Goal: Task Accomplishment & Management: Manage account settings

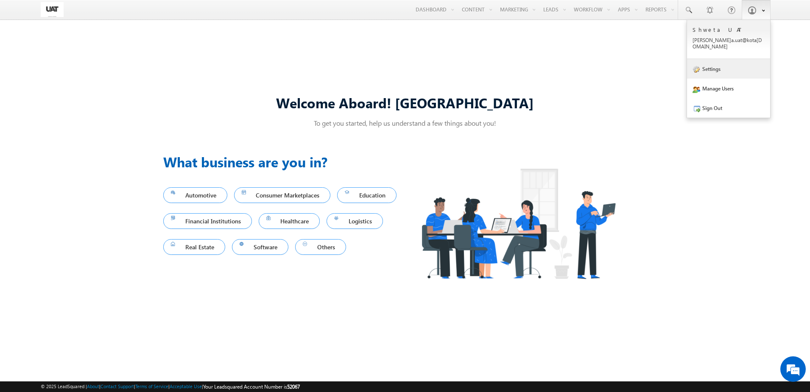
click at [732, 59] on link "Settings" at bounding box center [728, 69] width 83 height 20
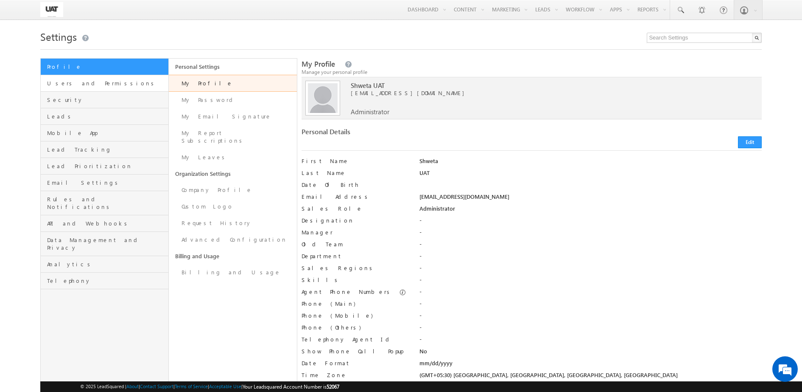
click at [132, 88] on link "Users and Permissions" at bounding box center [105, 83] width 128 height 17
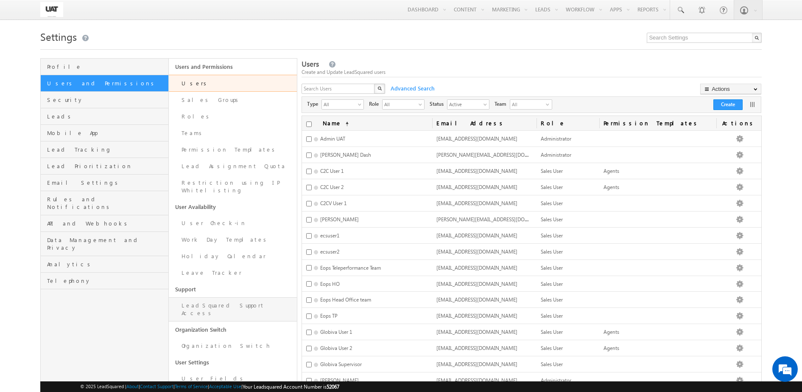
click at [235, 297] on link "LeadSquared Support Access" at bounding box center [233, 309] width 128 height 24
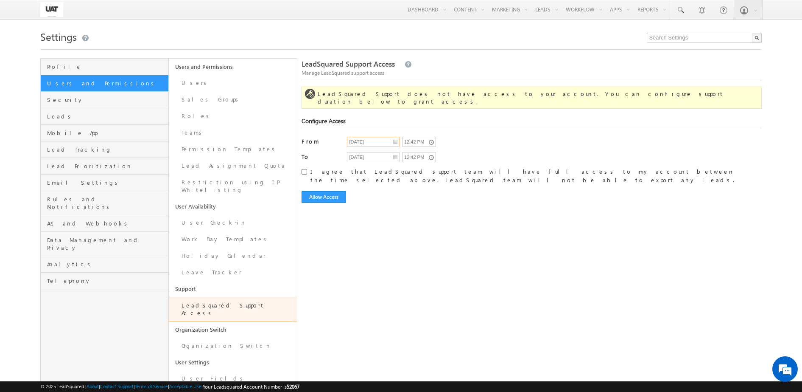
click at [387, 137] on input "09/10/2025" at bounding box center [373, 142] width 53 height 10
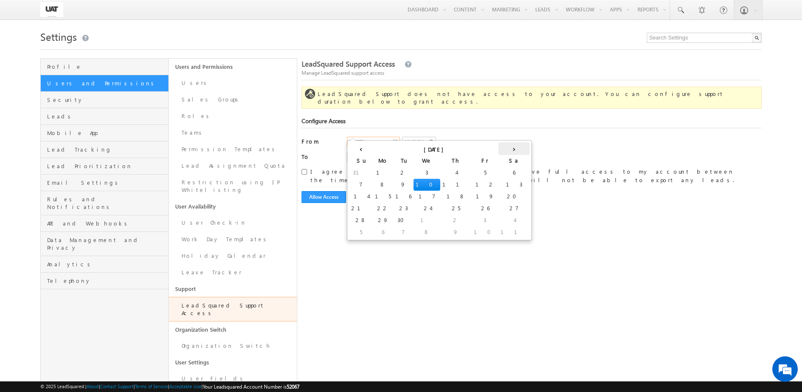
click at [498, 151] on th "›" at bounding box center [513, 148] width 31 height 13
click at [485, 151] on th "›" at bounding box center [500, 148] width 31 height 13
click at [353, 148] on th "‹" at bounding box center [359, 148] width 20 height 13
click at [353, 148] on th "‹" at bounding box center [361, 148] width 24 height 13
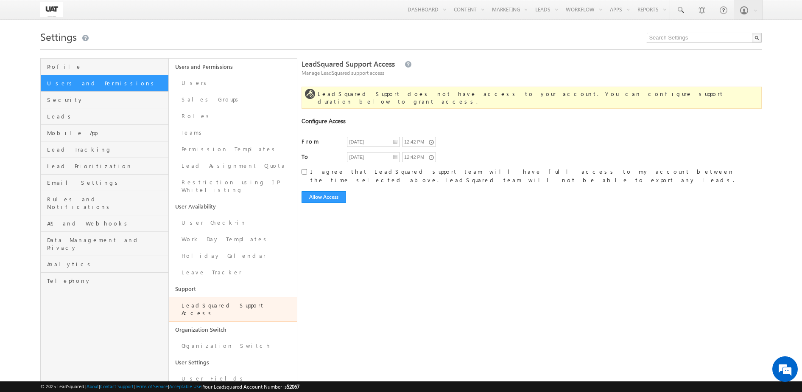
click at [489, 137] on div "09/10/2025 12:42 PM" at bounding box center [459, 143] width 224 height 12
click at [397, 152] on input "09/11/2025" at bounding box center [373, 157] width 53 height 10
click at [498, 164] on th "›" at bounding box center [513, 163] width 31 height 13
click at [485, 164] on th "›" at bounding box center [500, 163] width 31 height 13
click at [370, 213] on td "10" at bounding box center [383, 212] width 27 height 12
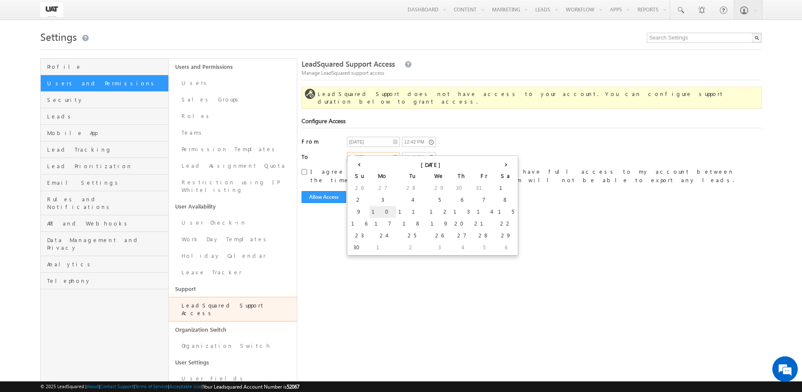
type input "11/10/2025"
click at [430, 152] on input "12:42 PM" at bounding box center [419, 157] width 34 height 10
click at [418, 193] on link at bounding box center [414, 197] width 17 height 15
click at [472, 165] on icon at bounding box center [475, 166] width 6 height 6
type input "11:42 PM"
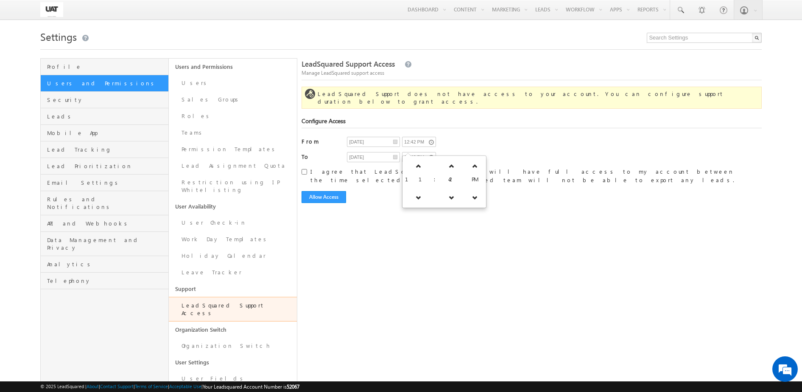
click at [508, 210] on div "LeadSquared Support Access Manage LeadSquared support access LeadSquared Suppor…" at bounding box center [532, 222] width 461 height 329
click at [306, 169] on input "I agree that LeadSquared support team will have full access to my account betwe…" at bounding box center [305, 172] width 6 height 6
checkbox input "true"
click at [333, 191] on button "Allow Access" at bounding box center [324, 197] width 45 height 12
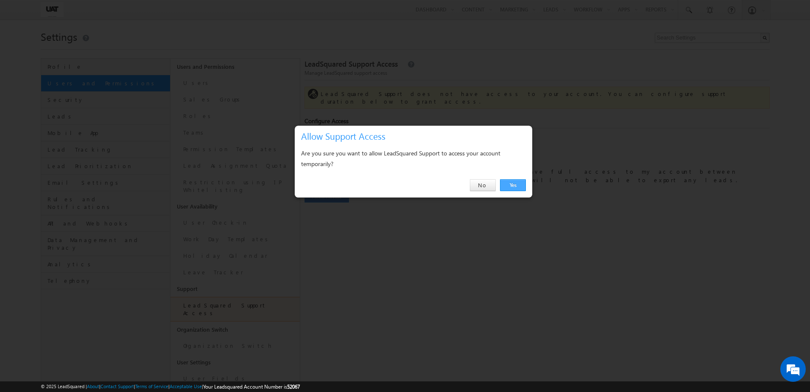
click at [509, 180] on link "Yes" at bounding box center [513, 185] width 26 height 12
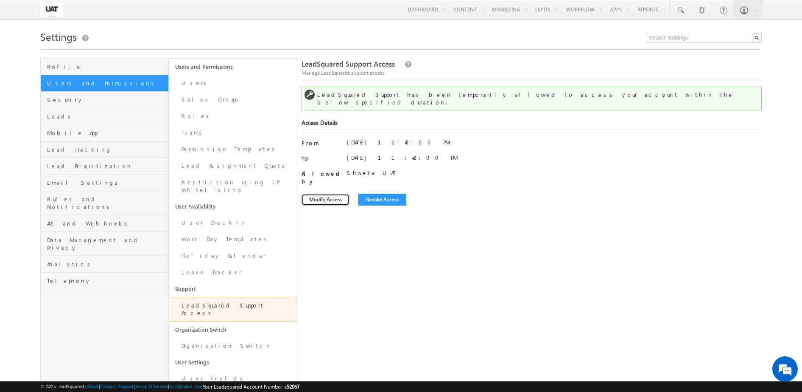
click at [333, 193] on button "Modify Access" at bounding box center [326, 199] width 48 height 12
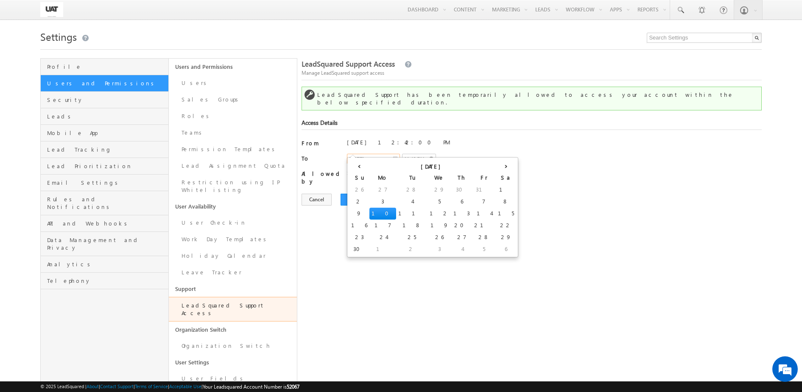
click at [394, 154] on input "11/10/2025" at bounding box center [373, 159] width 53 height 10
click at [496, 167] on th "›" at bounding box center [506, 165] width 20 height 13
click at [414, 202] on td "10" at bounding box center [427, 202] width 27 height 12
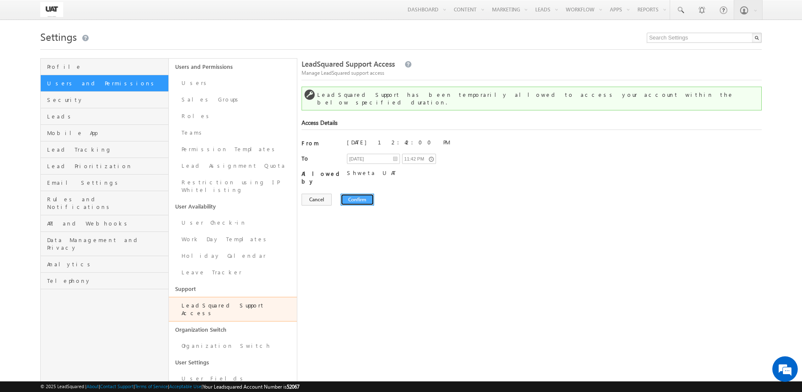
click at [352, 193] on button "Confirm" at bounding box center [358, 199] width 34 height 12
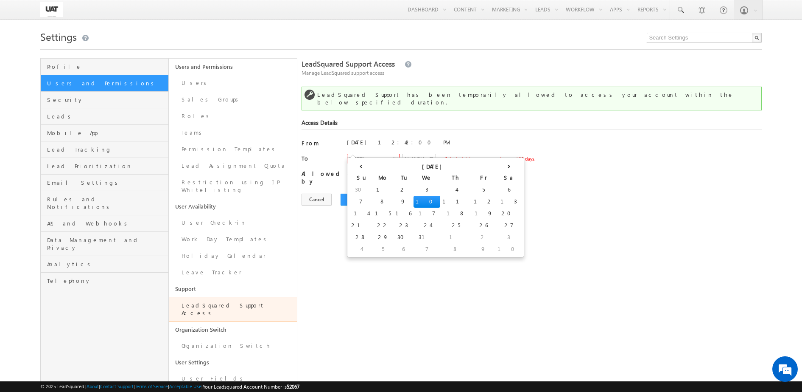
click at [395, 154] on input "12/10/2025" at bounding box center [373, 159] width 53 height 10
click at [393, 200] on td "9" at bounding box center [403, 202] width 20 height 12
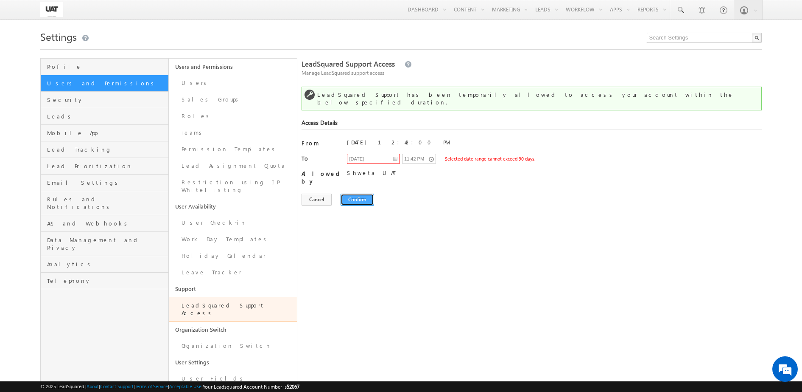
click at [344, 193] on button "Confirm" at bounding box center [358, 199] width 34 height 12
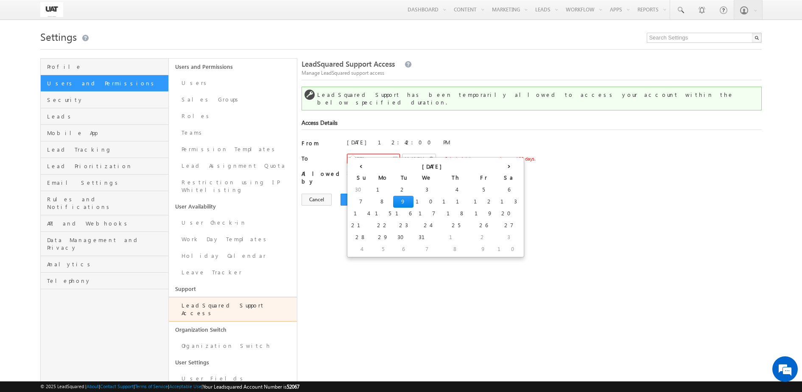
click at [396, 154] on input "12/09/2025" at bounding box center [373, 159] width 53 height 10
click at [373, 199] on td "8" at bounding box center [383, 202] width 20 height 12
type input "[DATE]"
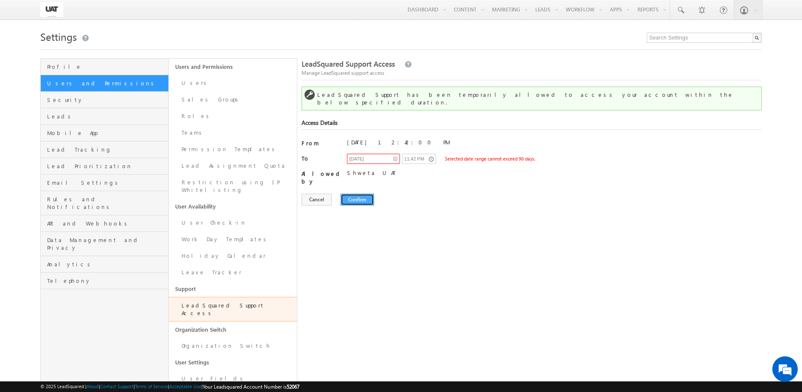
click at [346, 193] on button "Confirm" at bounding box center [358, 199] width 34 height 12
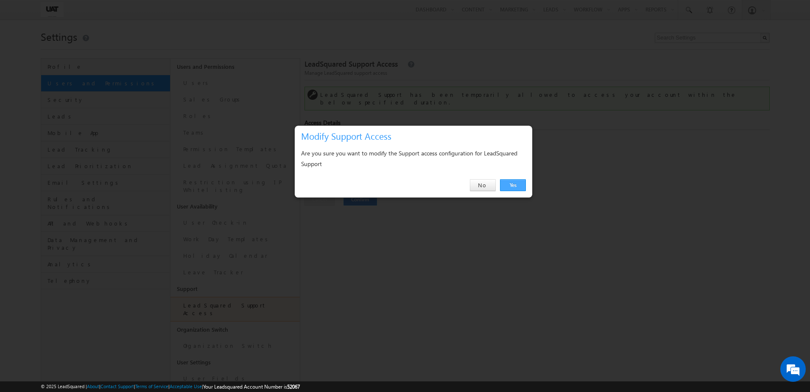
click at [516, 187] on link "Yes" at bounding box center [513, 185] width 26 height 12
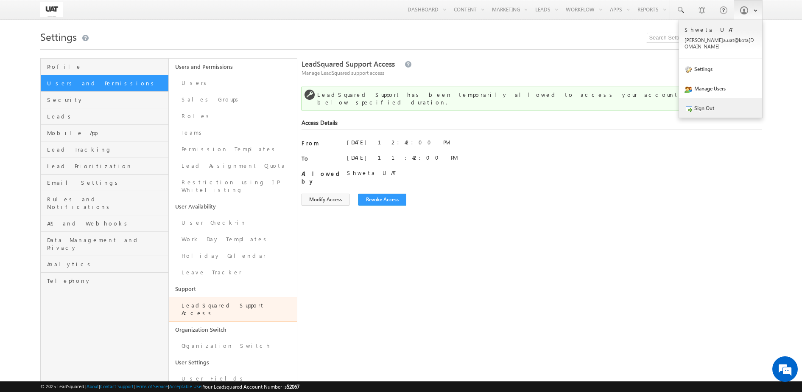
click at [734, 106] on link "Sign Out" at bounding box center [720, 108] width 83 height 20
